Goal: Obtain resource: Obtain resource

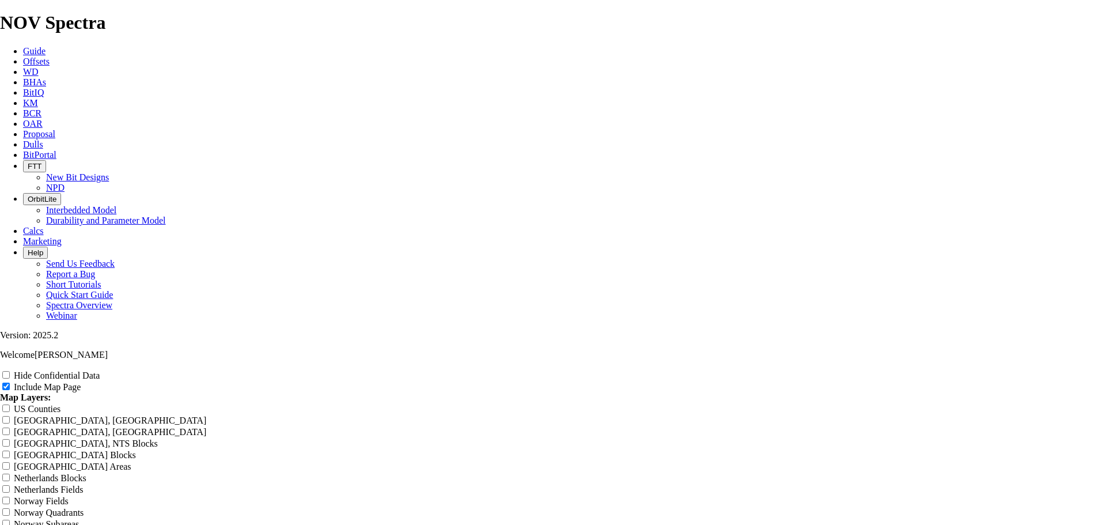
scroll to position [1441, 0]
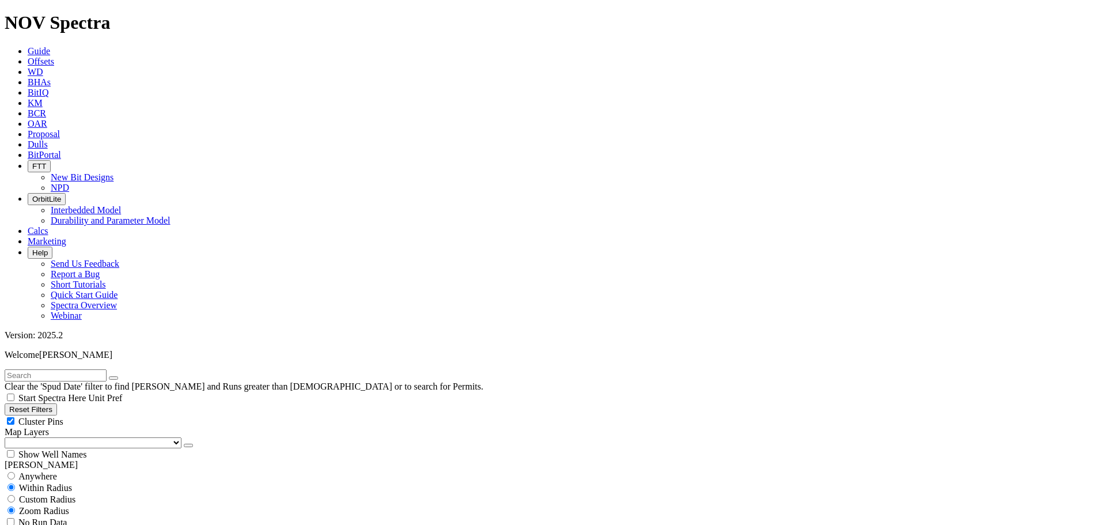
scroll to position [749, 0]
type input "4000"
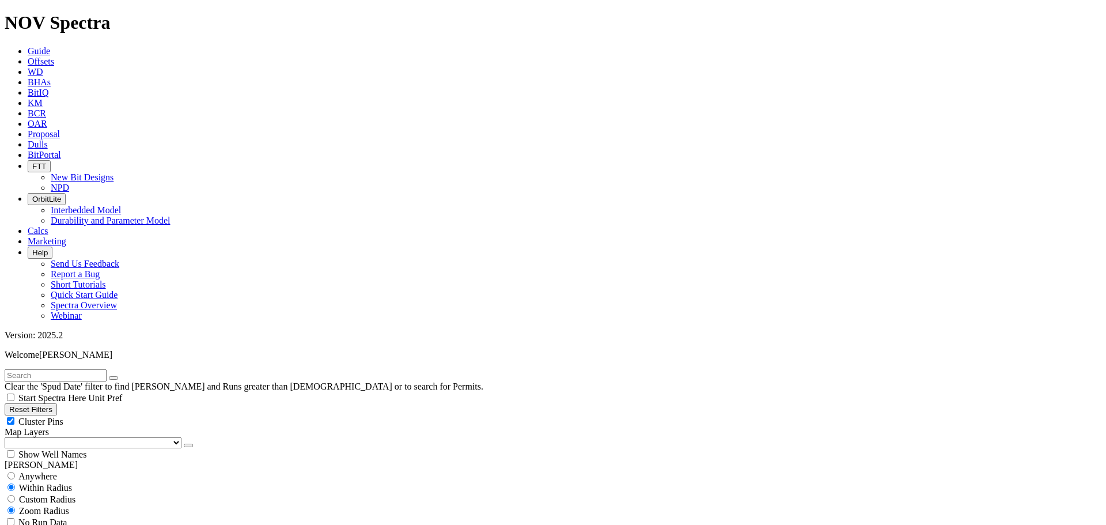
type input "10000"
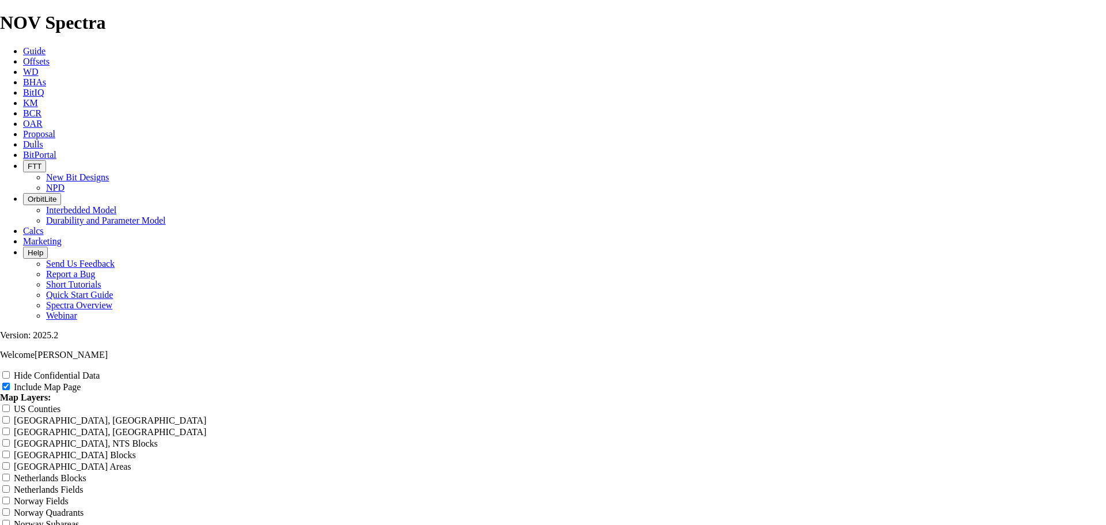
scroll to position [1441, 0]
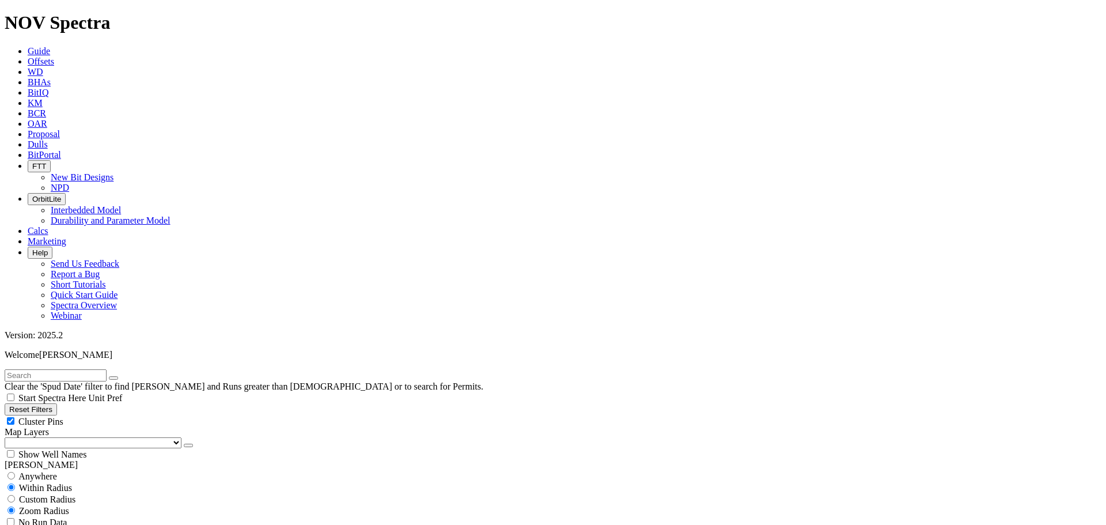
select select "? number:8.75 ?"
